Goal: Task Accomplishment & Management: Manage account settings

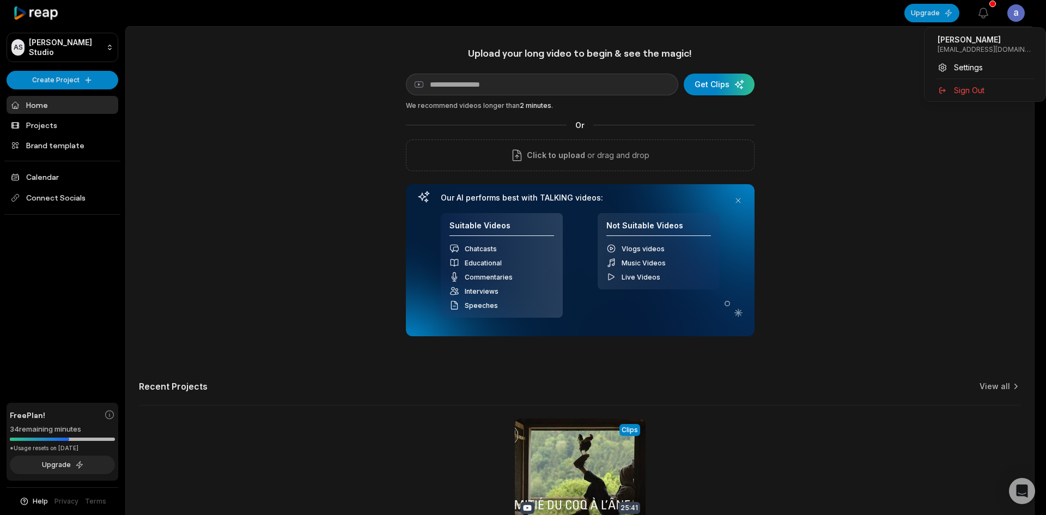
click at [1016, 11] on html "AS [PERSON_NAME] Studio Create Project Home Projects Brand template Calendar Co…" at bounding box center [523, 257] width 1046 height 515
click at [958, 92] on span "Sign Out" at bounding box center [969, 89] width 31 height 11
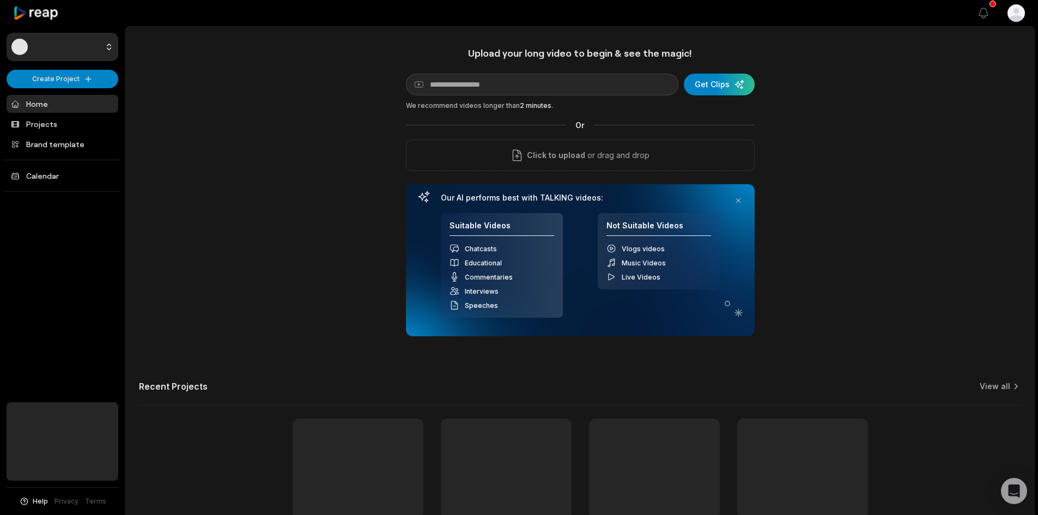
click at [1021, 18] on html "Create Project Home Projects Brand template Calendar Help Privacy Terms Open si…" at bounding box center [519, 257] width 1038 height 515
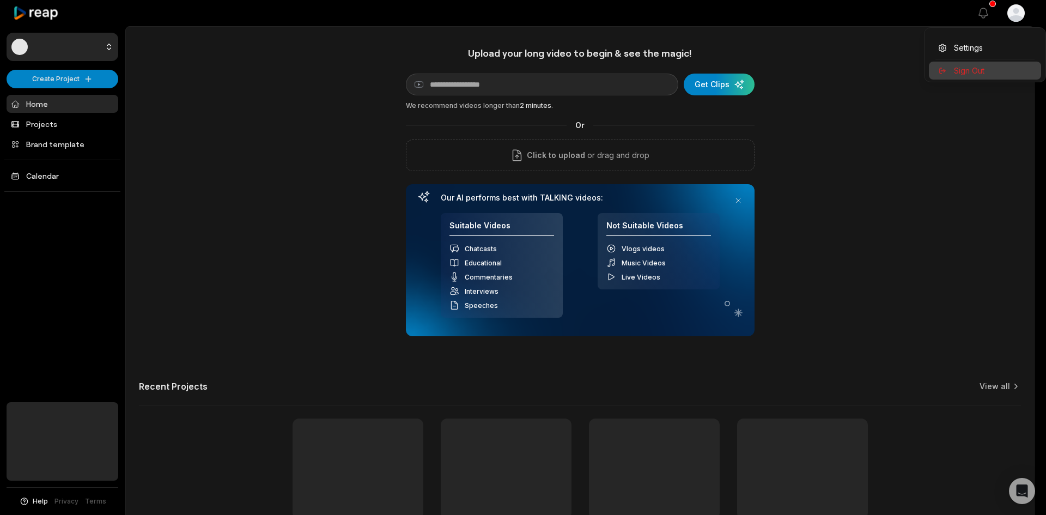
click at [972, 71] on span "Sign Out" at bounding box center [969, 70] width 31 height 11
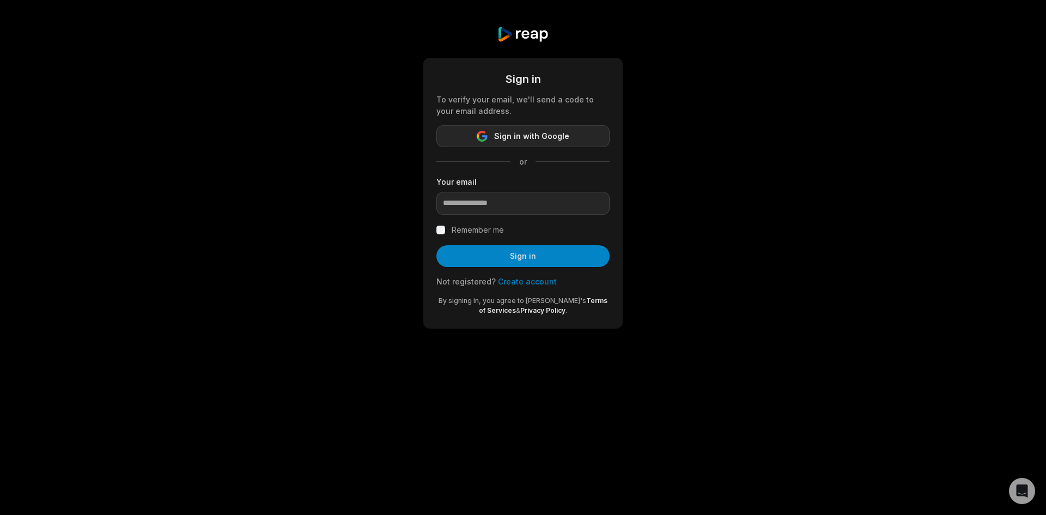
click at [495, 131] on button "Sign in with Google" at bounding box center [523, 136] width 173 height 22
